Goal: Navigation & Orientation: Find specific page/section

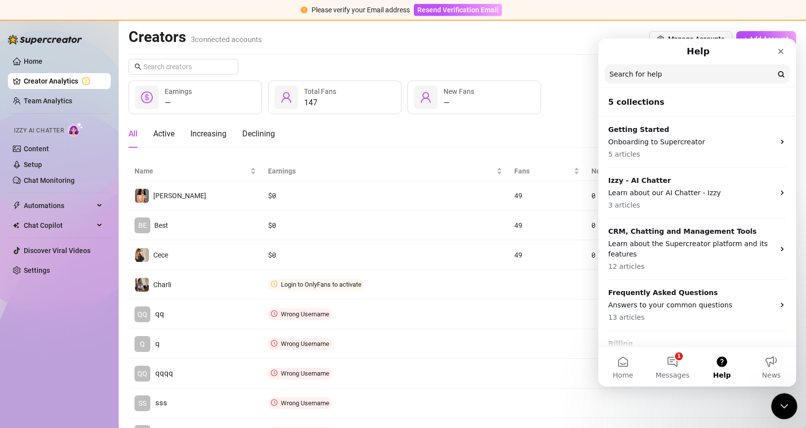
click at [781, 407] on icon "Close Intercom Messenger" at bounding box center [782, 405] width 12 height 12
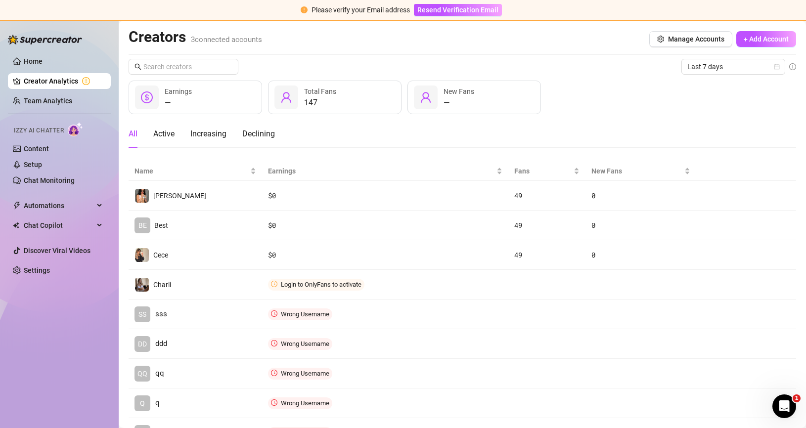
click at [447, 55] on div "Creators 3 connected accounts Manage Accounts + Add Account Last 7 days — Earni…" at bounding box center [461, 238] width 667 height 420
click at [596, 99] on div "— Earnings 147 Total Fans — New Fans" at bounding box center [461, 98] width 667 height 34
click at [511, 78] on div "Last 7 days — Earnings 147 Total Fans — New Fans All Active Increasing Declinin…" at bounding box center [461, 253] width 667 height 389
